Goal: Information Seeking & Learning: Learn about a topic

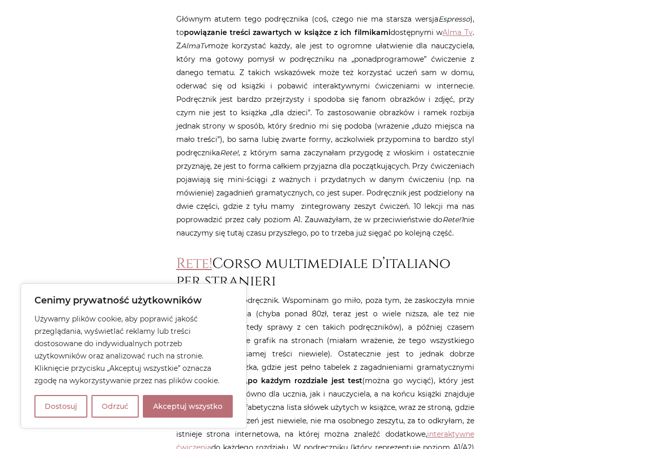
scroll to position [617, 0]
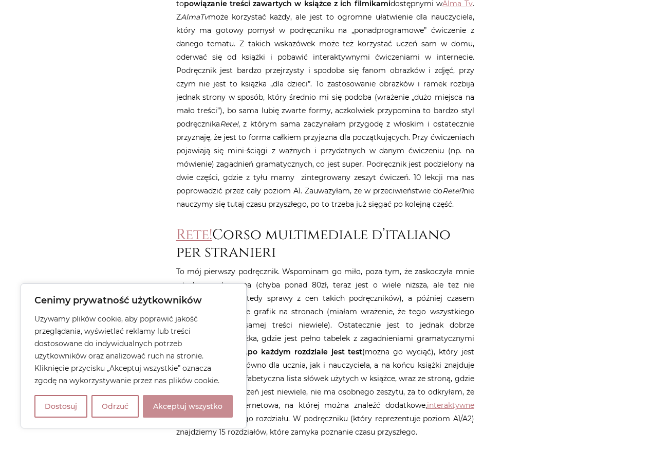
click at [171, 411] on button "Akceptuj wszystko" at bounding box center [188, 406] width 90 height 23
checkbox input "true"
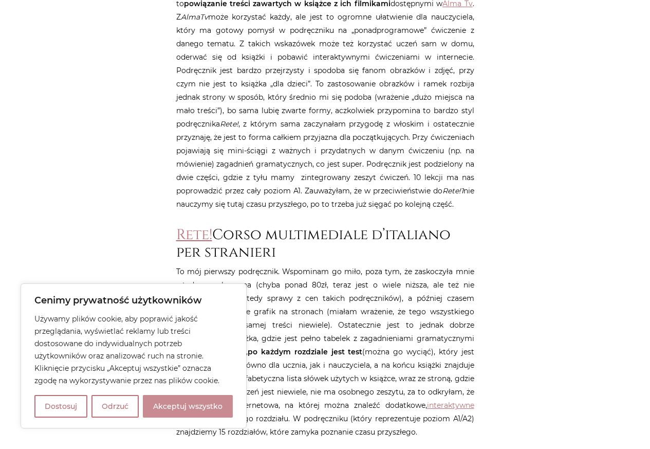
checkbox input "true"
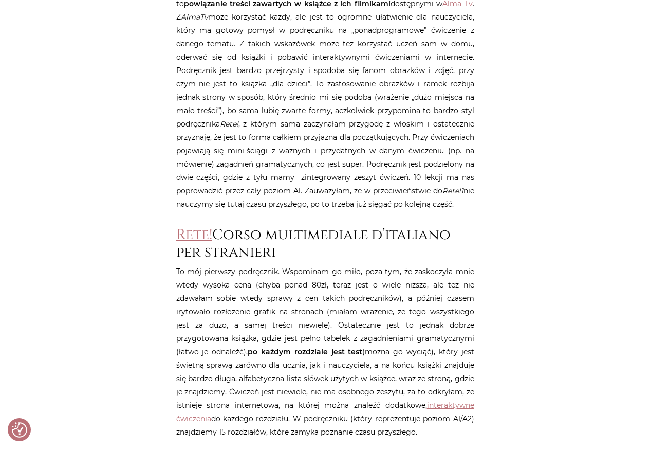
scroll to position [411, 0]
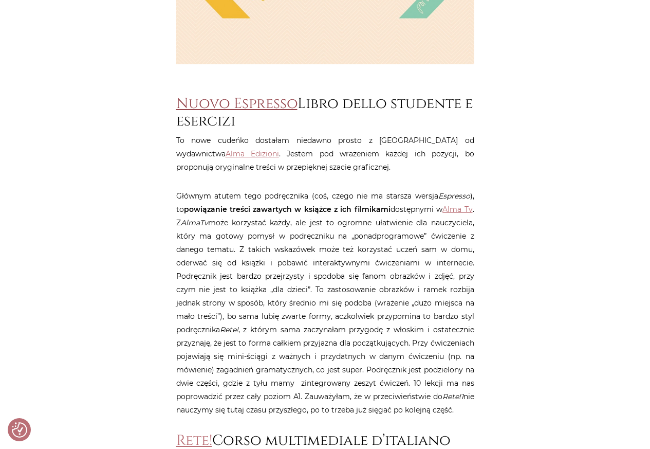
click at [216, 103] on link "Nuovo Espresso" at bounding box center [236, 103] width 121 height 19
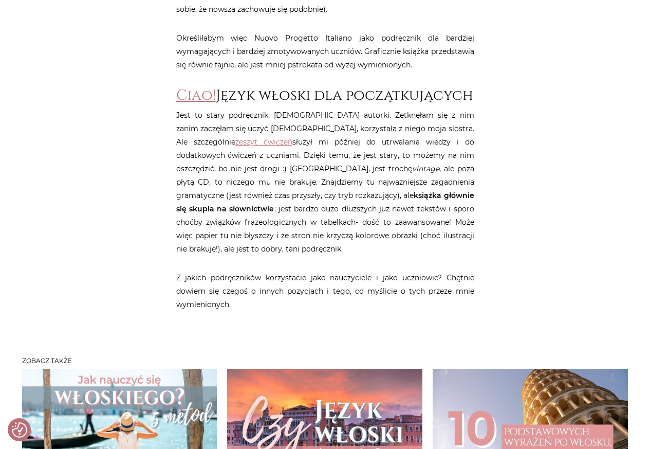
scroll to position [1593, 0]
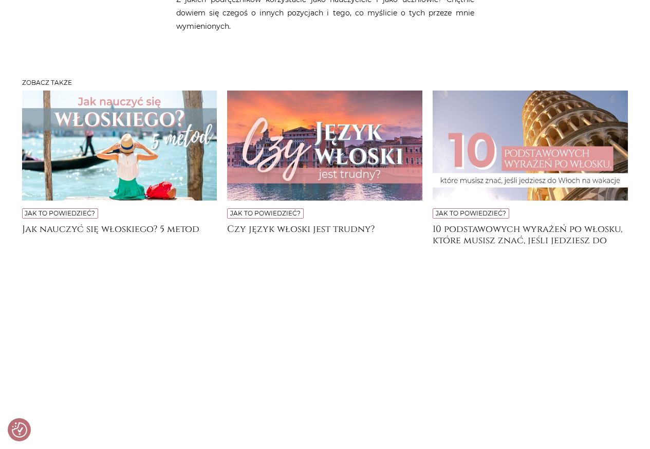
click at [144, 155] on img at bounding box center [119, 145] width 195 height 110
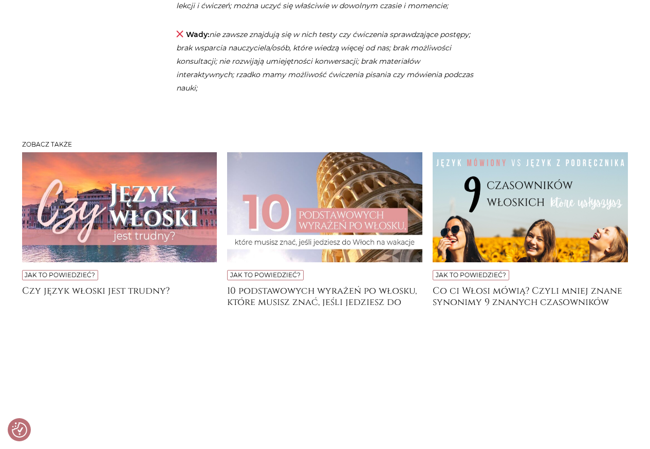
scroll to position [2775, 0]
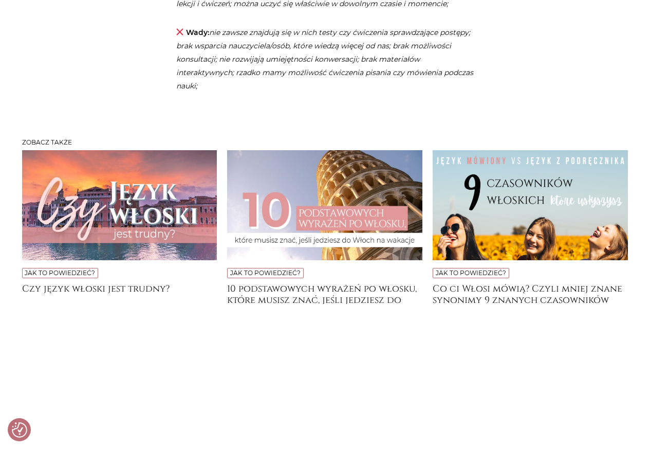
click at [531, 199] on img at bounding box center [530, 205] width 195 height 110
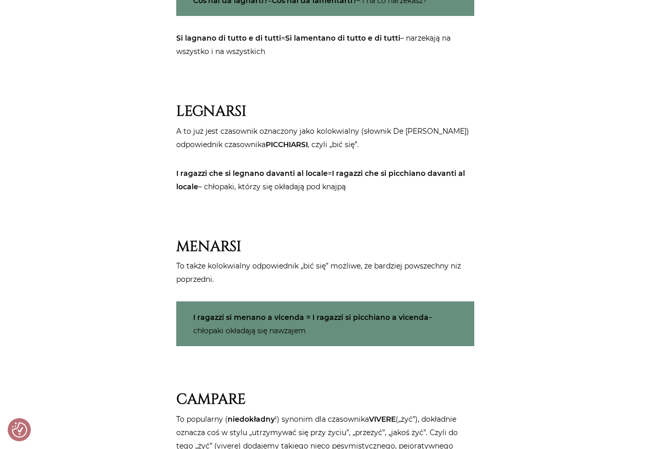
scroll to position [2158, 0]
